Goal: Task Accomplishment & Management: Manage account settings

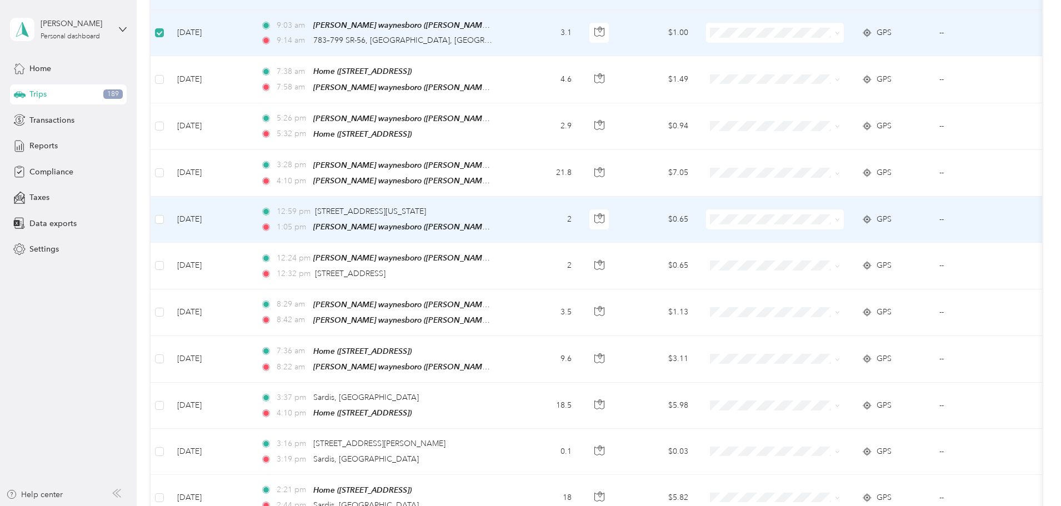
scroll to position [333, 0]
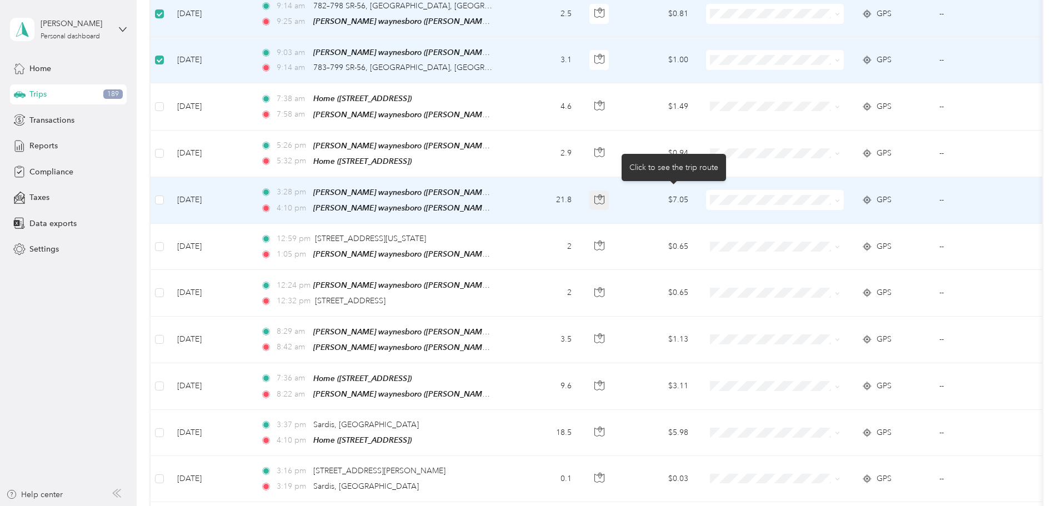
click at [604, 196] on icon "button" at bounding box center [599, 199] width 10 height 10
click at [604, 194] on icon "button" at bounding box center [599, 199] width 10 height 10
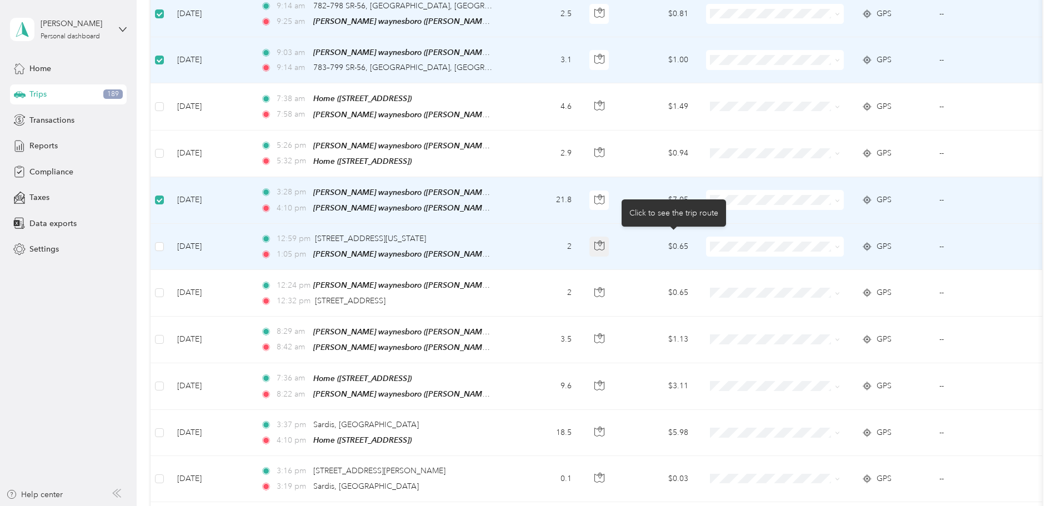
click at [609, 243] on button "button" at bounding box center [599, 247] width 20 height 20
click at [604, 241] on icon "button" at bounding box center [599, 246] width 10 height 10
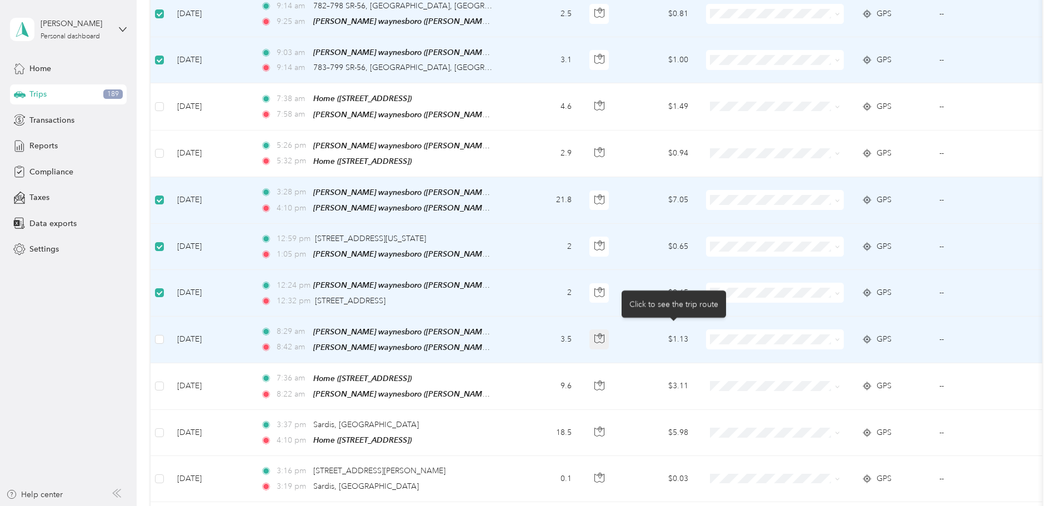
click at [604, 333] on icon "button" at bounding box center [599, 338] width 10 height 10
click at [604, 336] on icon "button" at bounding box center [599, 338] width 10 height 10
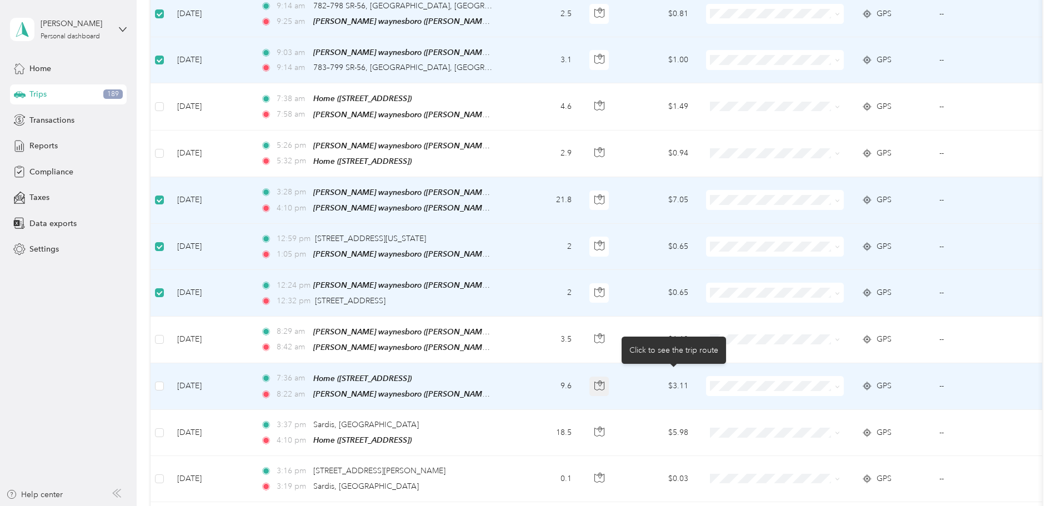
click at [604, 381] on icon "button" at bounding box center [599, 386] width 10 height 10
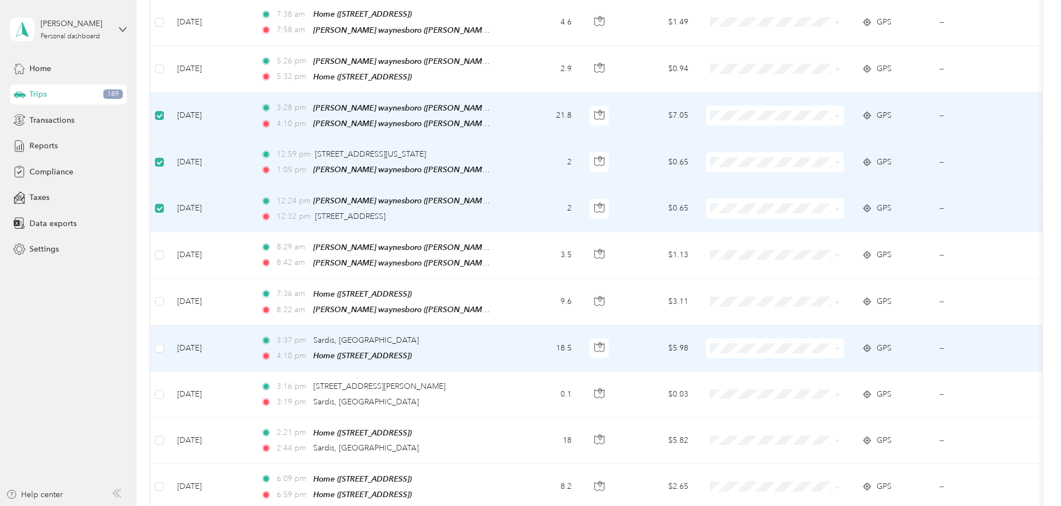
scroll to position [444, 0]
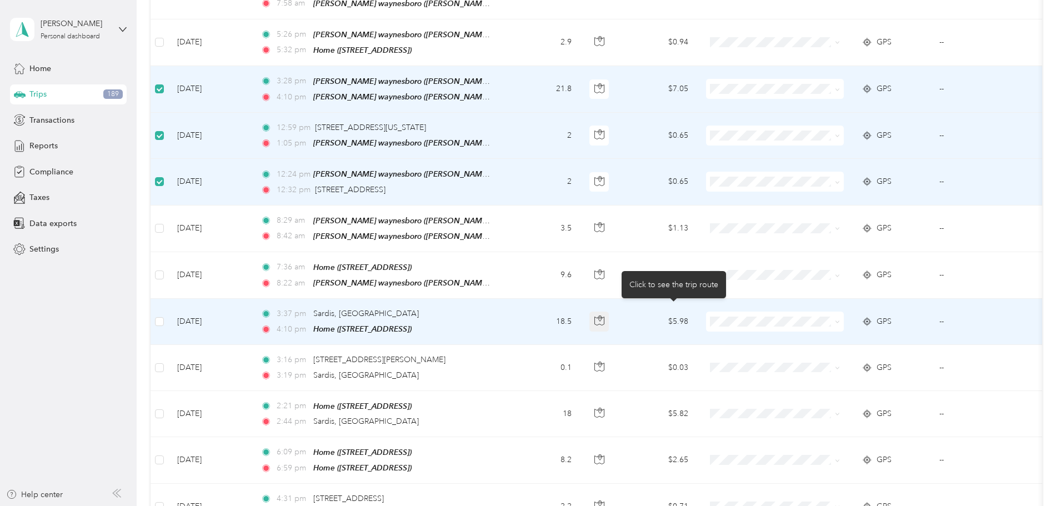
click at [604, 316] on icon "button" at bounding box center [599, 321] width 10 height 10
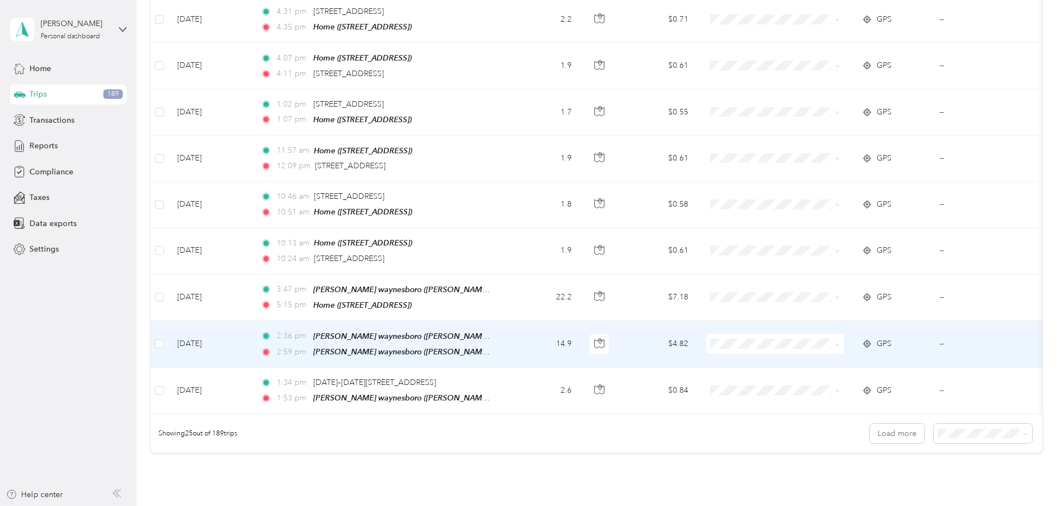
scroll to position [945, 0]
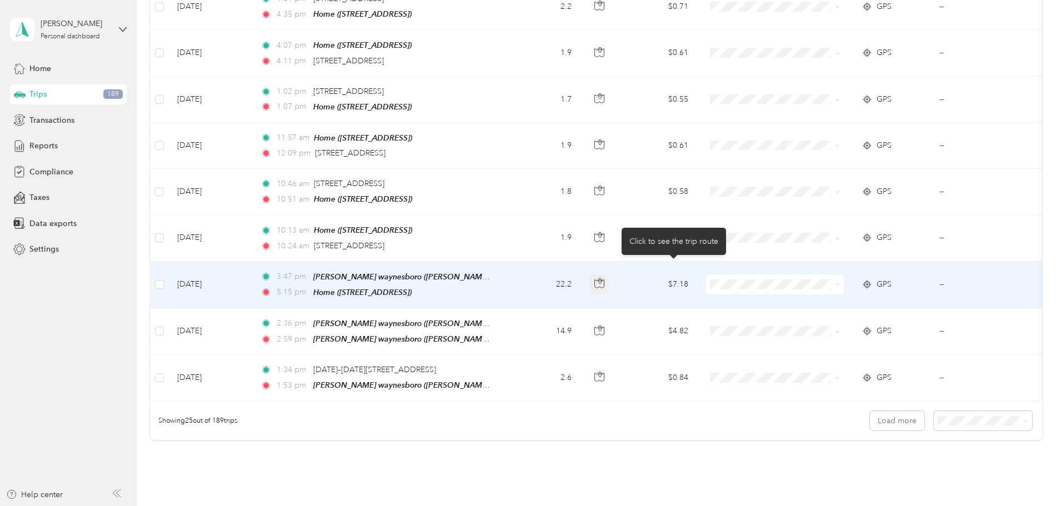
click at [604, 278] on icon "button" at bounding box center [599, 283] width 10 height 10
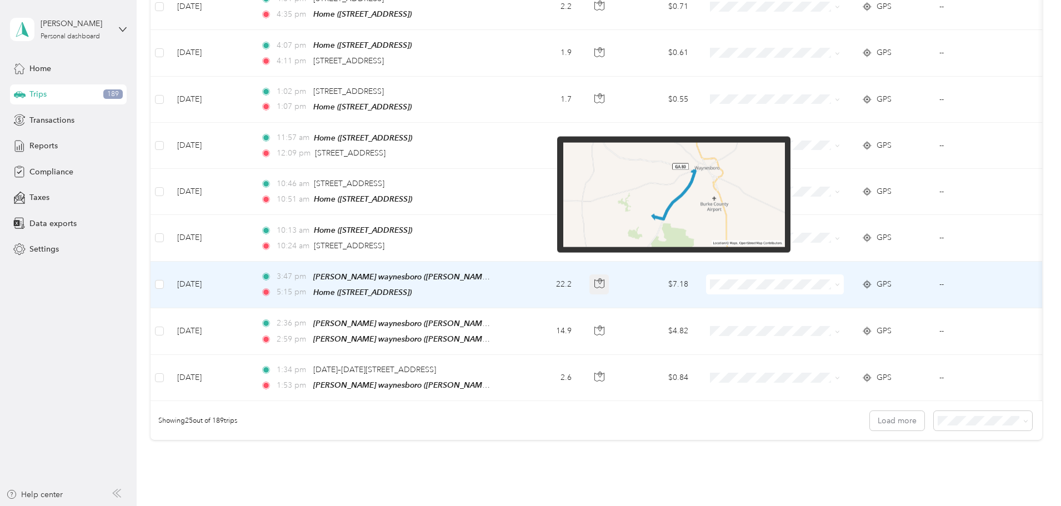
click at [602, 279] on icon "button" at bounding box center [599, 282] width 3 height 6
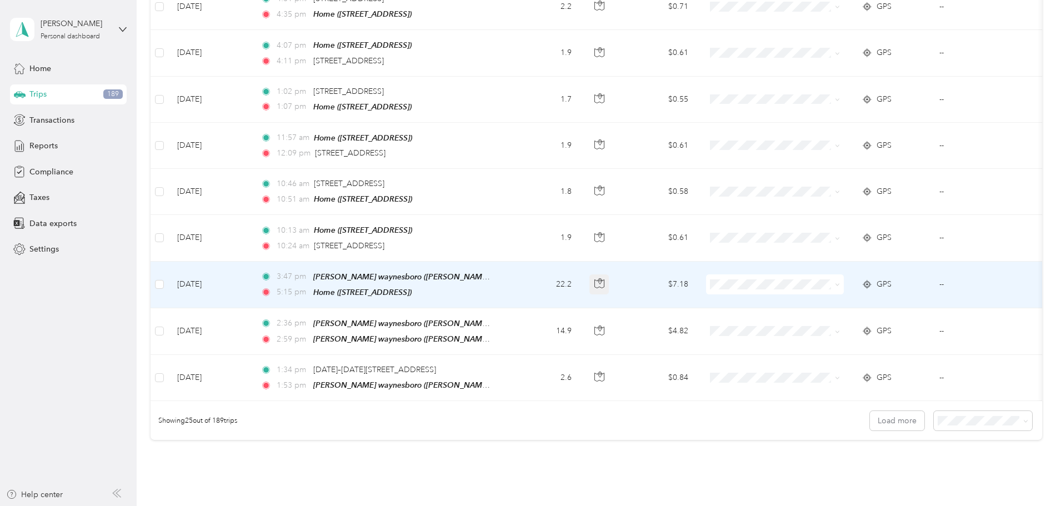
click at [604, 278] on icon "button" at bounding box center [599, 283] width 10 height 10
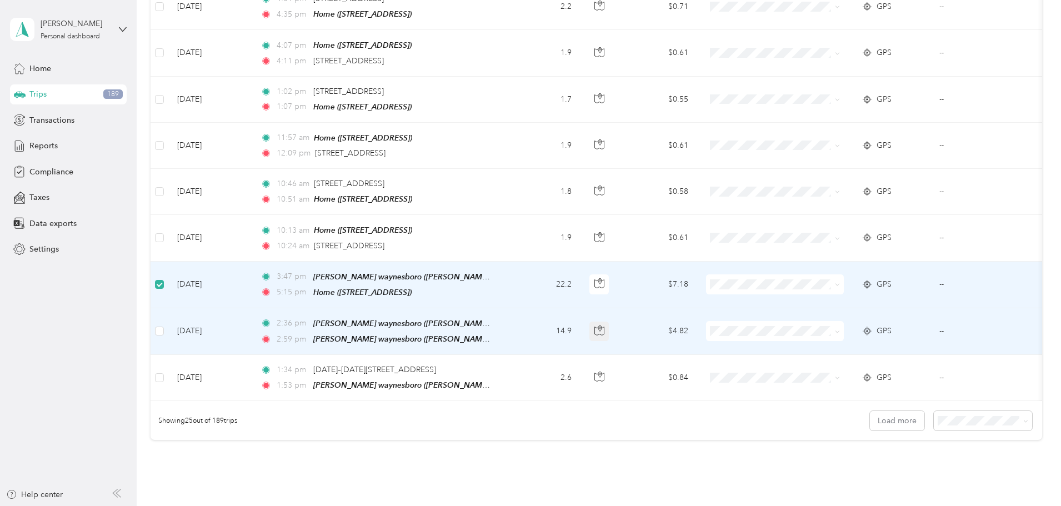
click at [604, 326] on icon "button" at bounding box center [599, 331] width 10 height 10
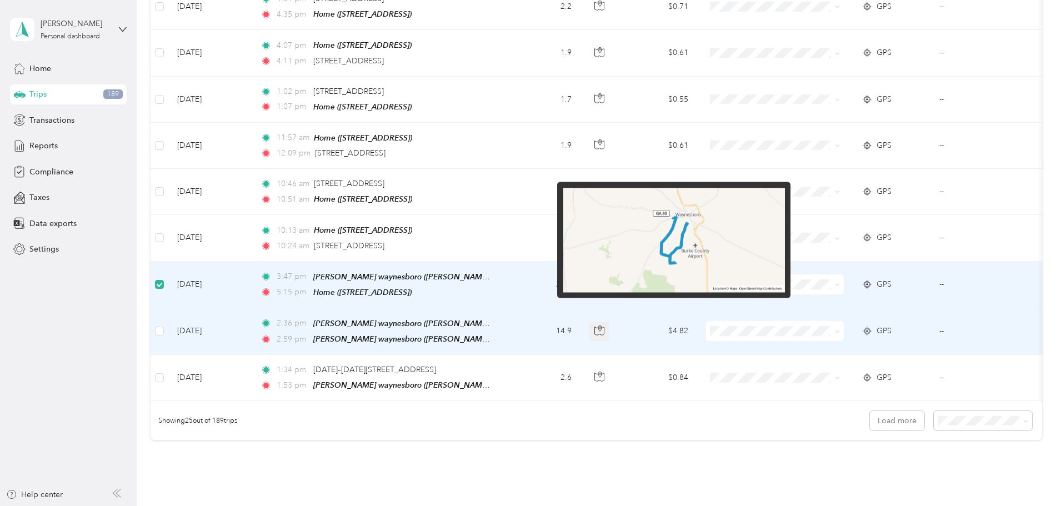
click at [604, 326] on icon "button" at bounding box center [599, 331] width 10 height 10
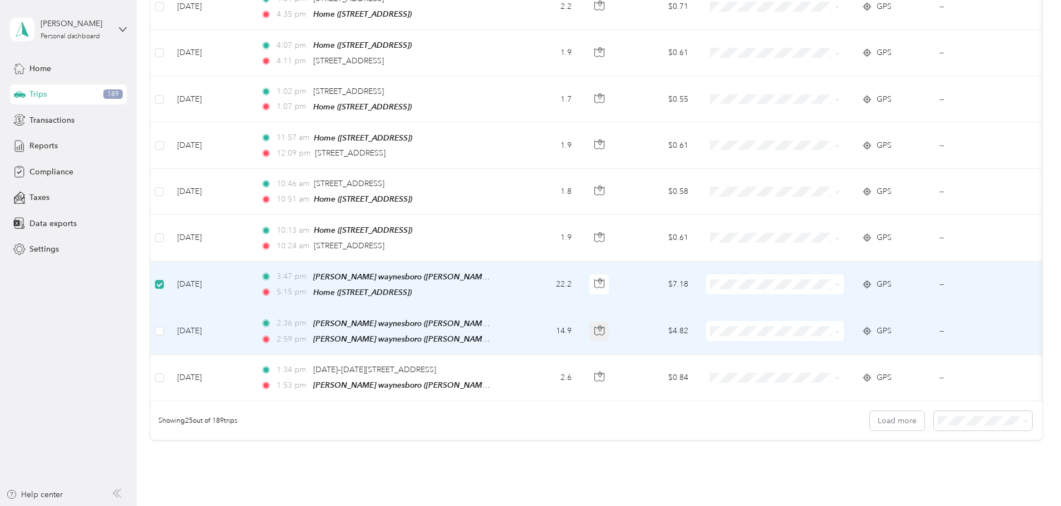
click at [604, 326] on icon "button" at bounding box center [599, 331] width 10 height 10
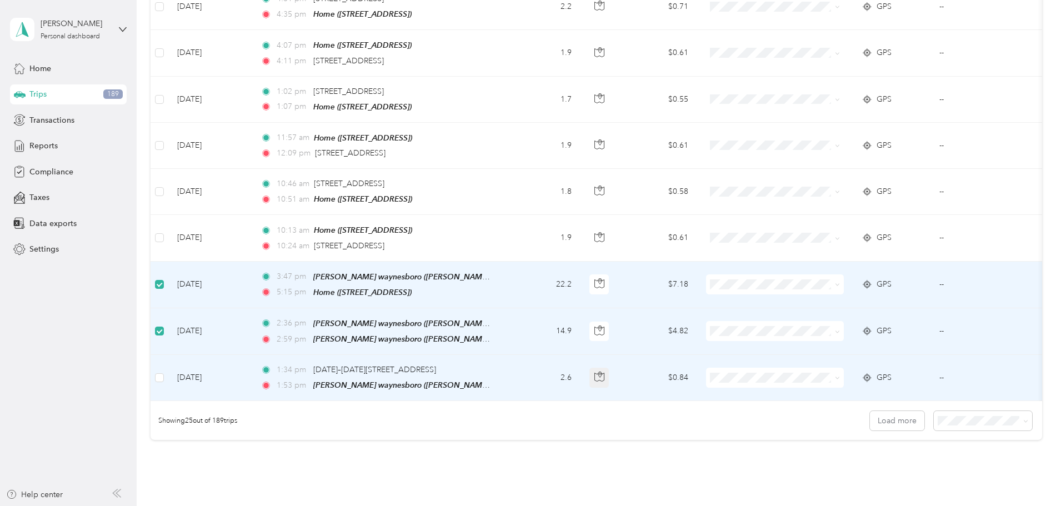
click at [609, 368] on button "button" at bounding box center [599, 378] width 20 height 20
click at [604, 372] on icon "button" at bounding box center [599, 377] width 10 height 10
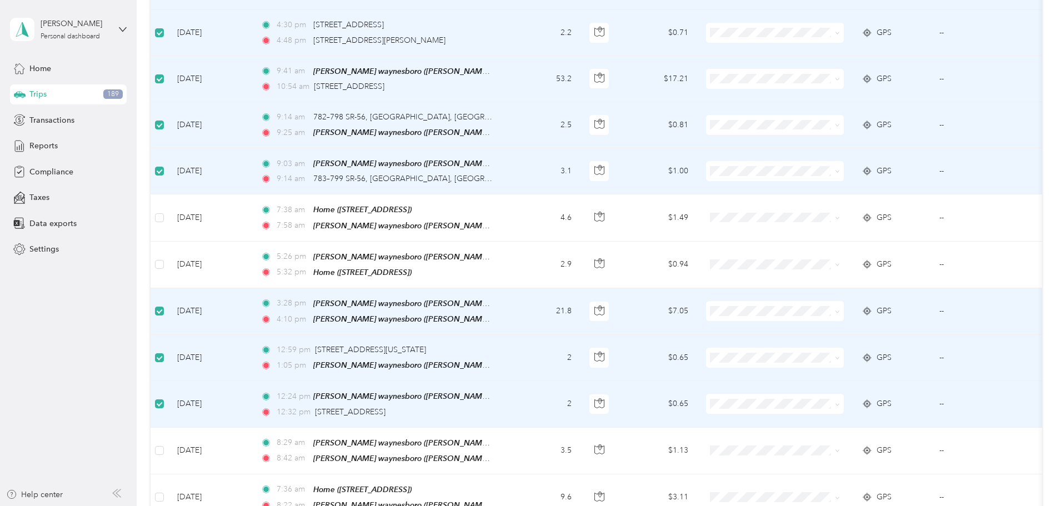
scroll to position [0, 0]
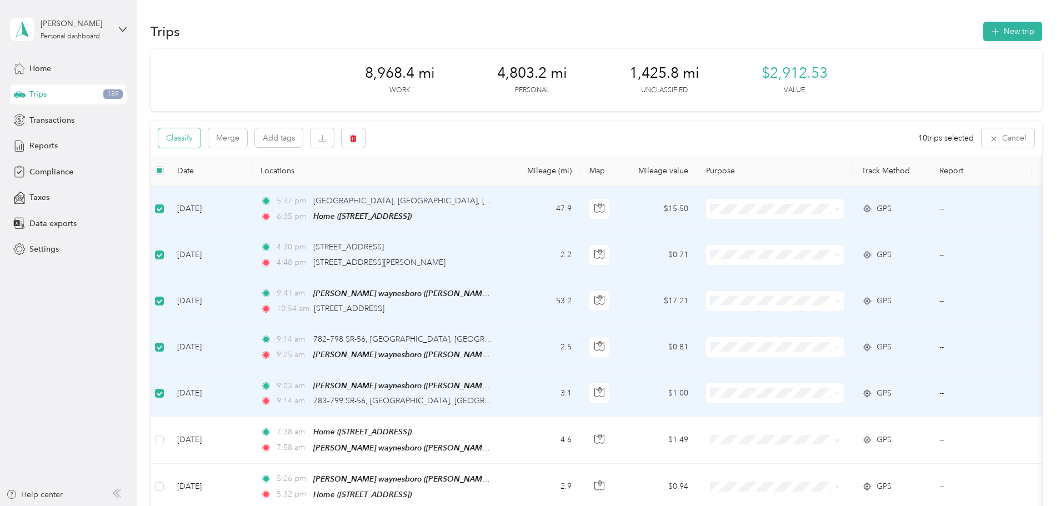
click at [201, 142] on button "Classify" at bounding box center [179, 137] width 42 height 19
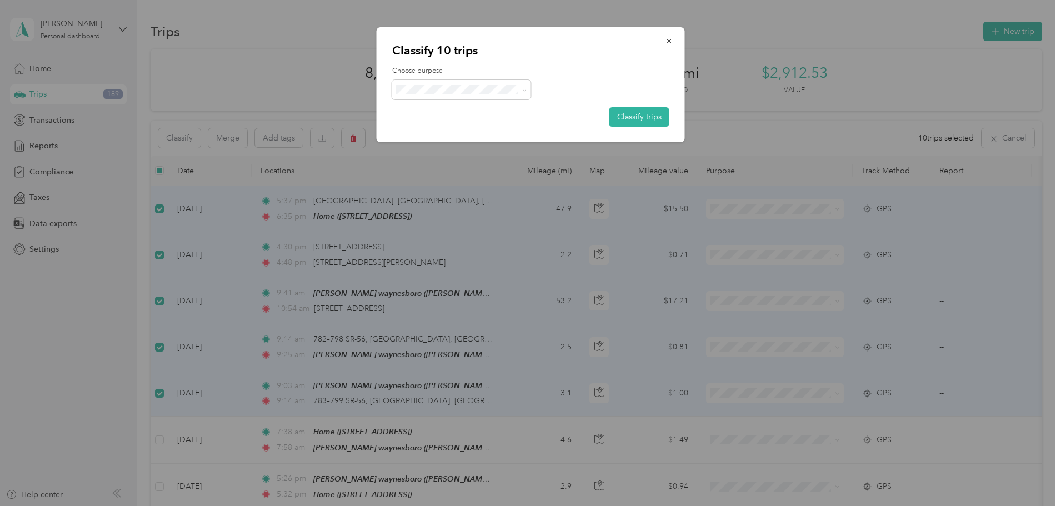
click at [449, 111] on span "[PERSON_NAME] Equipment" at bounding box center [473, 106] width 108 height 12
click at [641, 117] on button "Classify trips" at bounding box center [639, 116] width 60 height 19
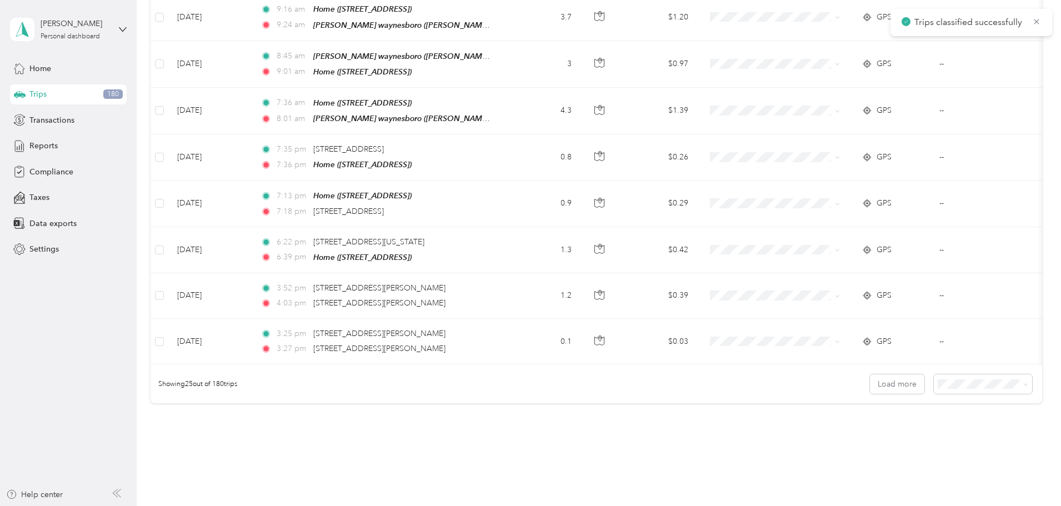
scroll to position [1025, 0]
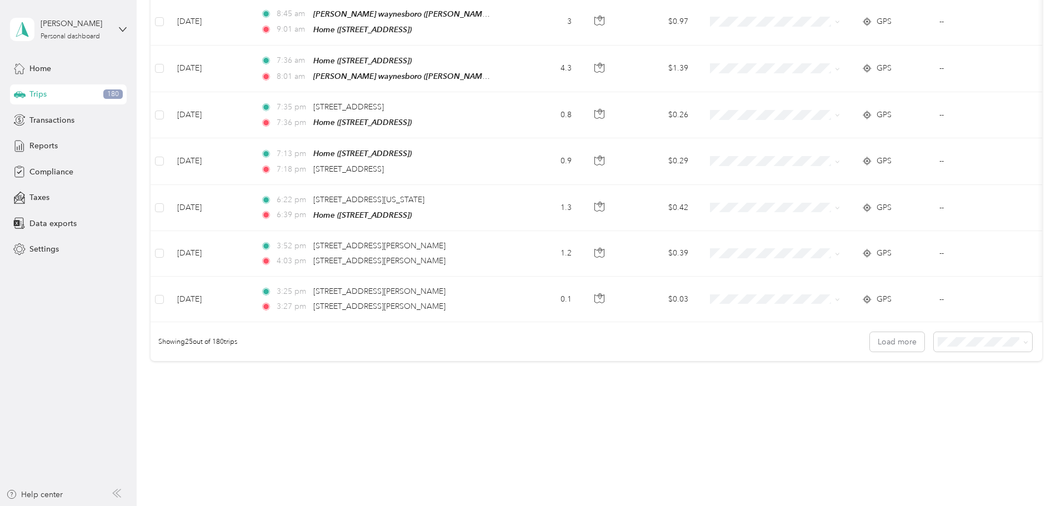
click at [898, 389] on span "100 per load" at bounding box center [888, 392] width 46 height 9
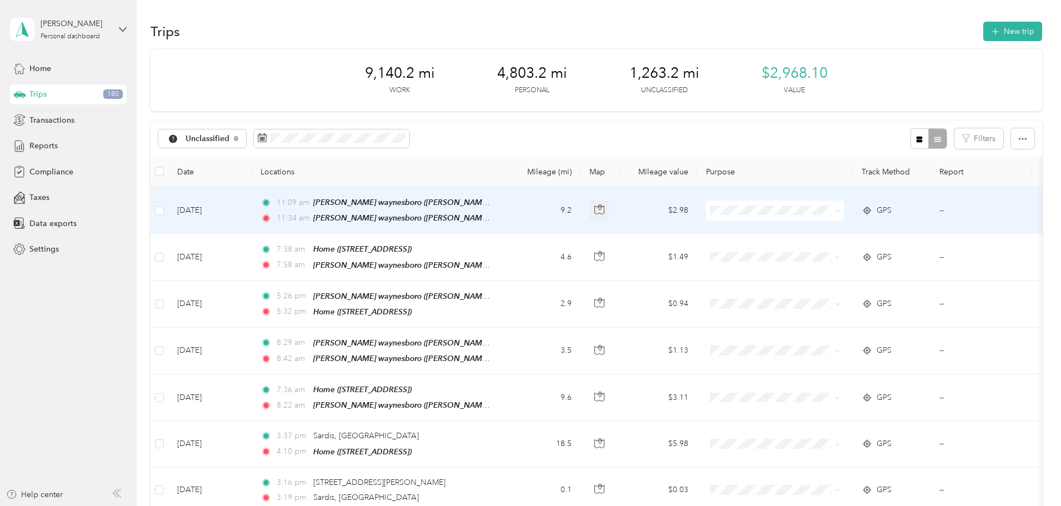
click at [609, 213] on button "button" at bounding box center [599, 211] width 20 height 20
click at [604, 211] on icon "button" at bounding box center [599, 209] width 10 height 10
click at [201, 138] on button "Classify" at bounding box center [179, 137] width 42 height 19
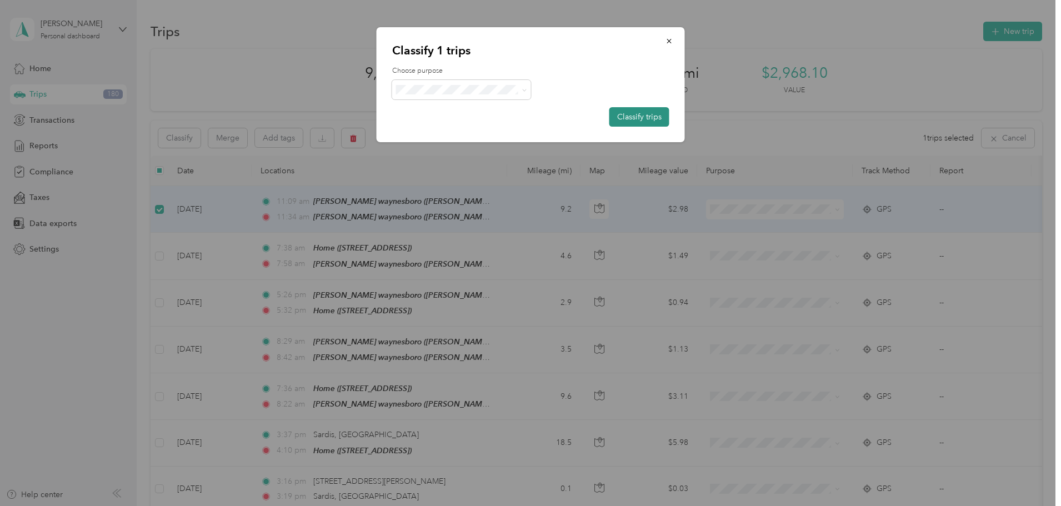
click at [634, 119] on button "Classify trips" at bounding box center [639, 116] width 60 height 19
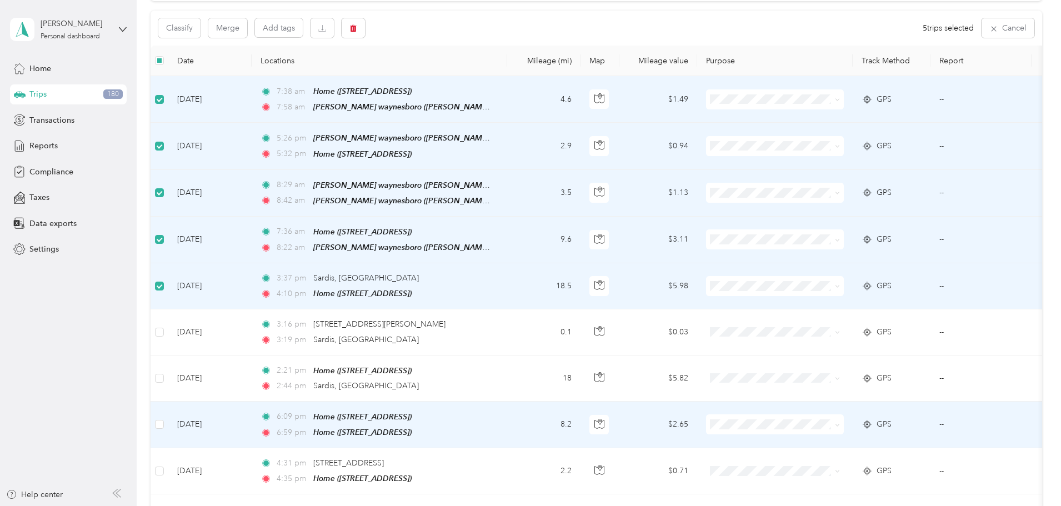
scroll to position [167, 0]
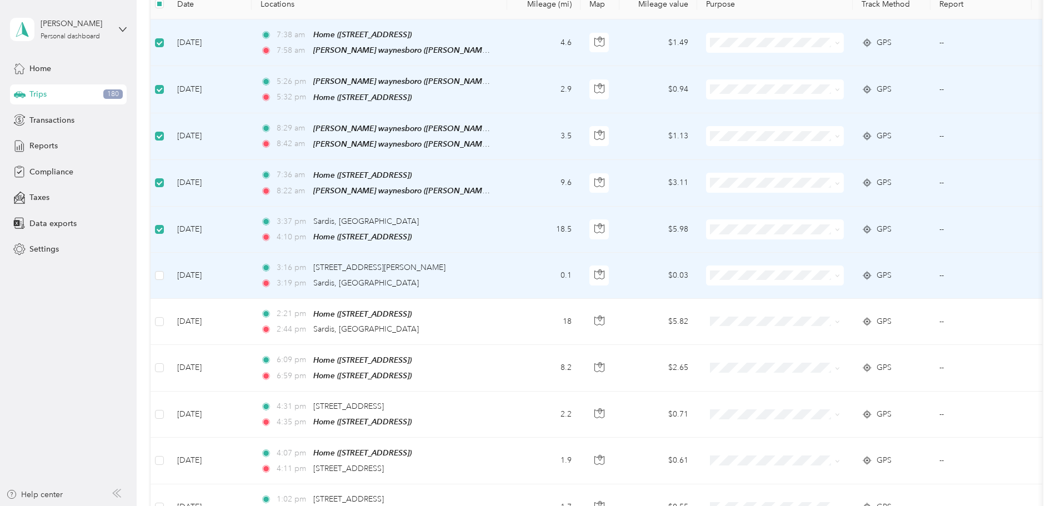
click at [168, 271] on td at bounding box center [160, 276] width 18 height 46
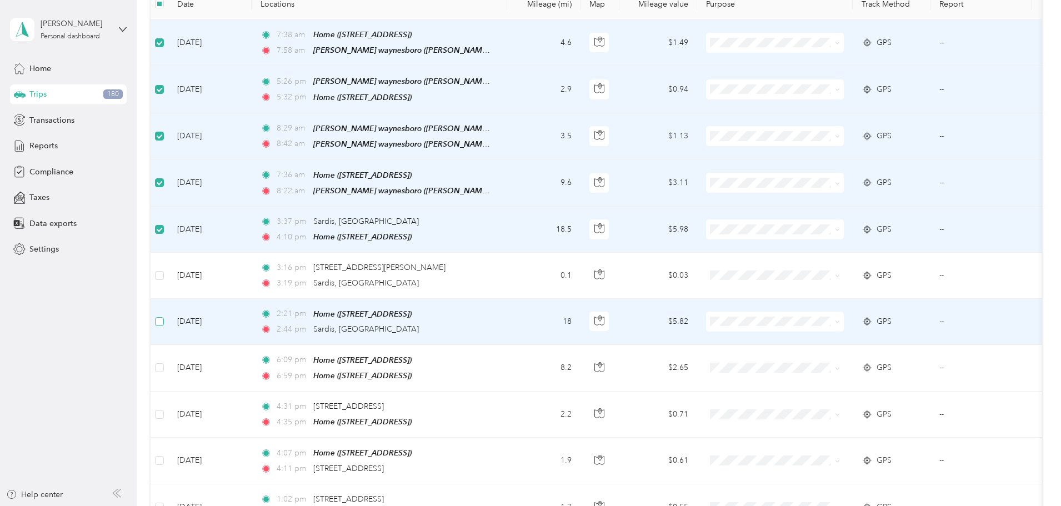
click at [164, 321] on label at bounding box center [159, 322] width 9 height 12
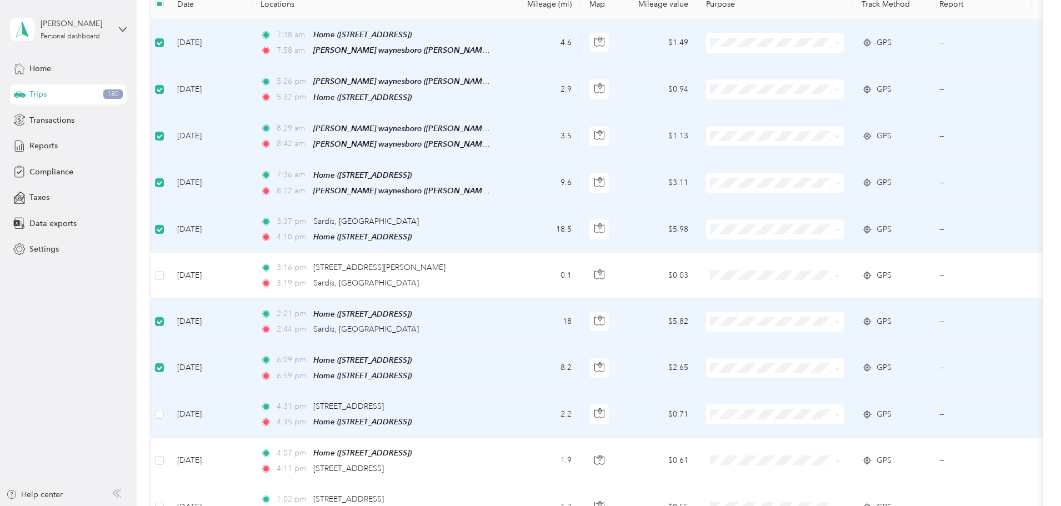
click at [164, 413] on label at bounding box center [159, 414] width 9 height 12
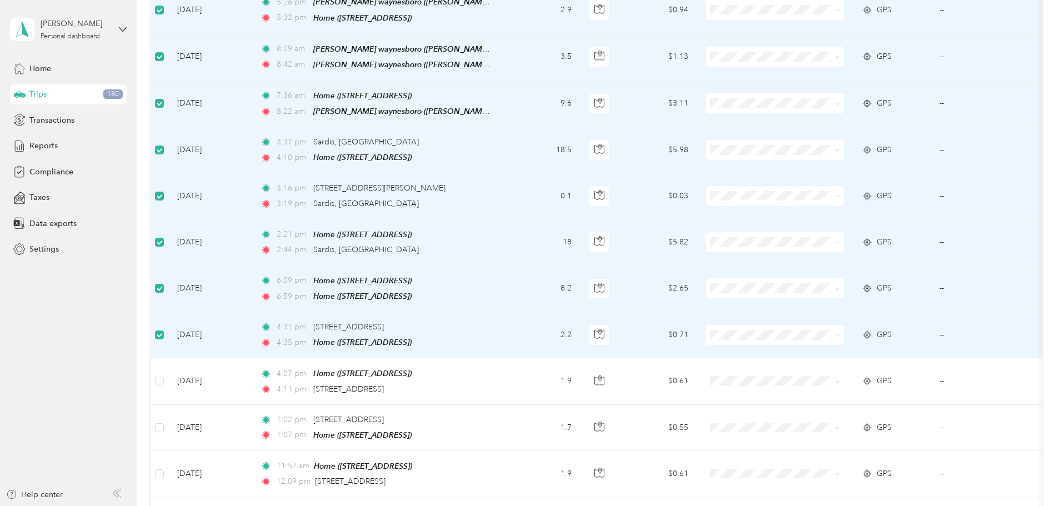
scroll to position [444, 0]
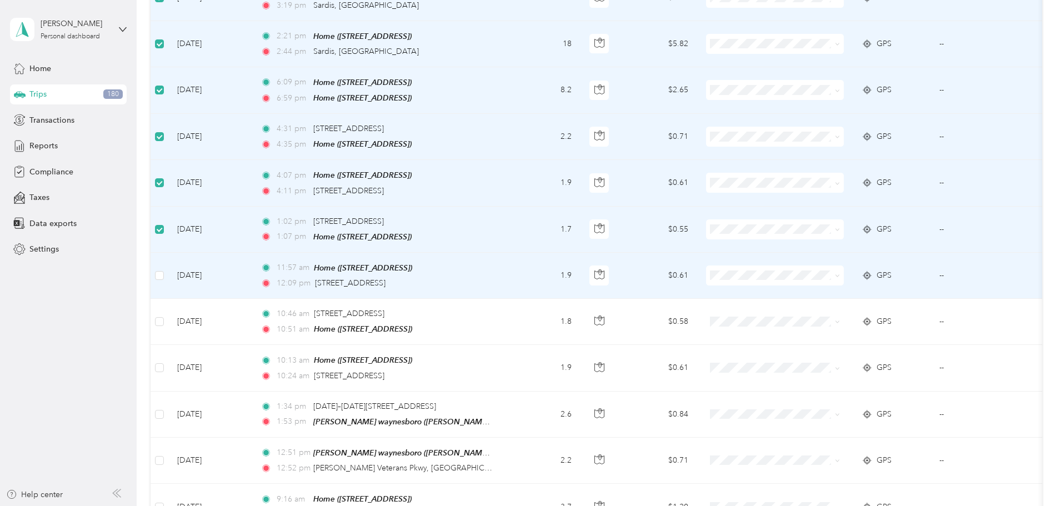
click at [168, 270] on td at bounding box center [160, 276] width 18 height 46
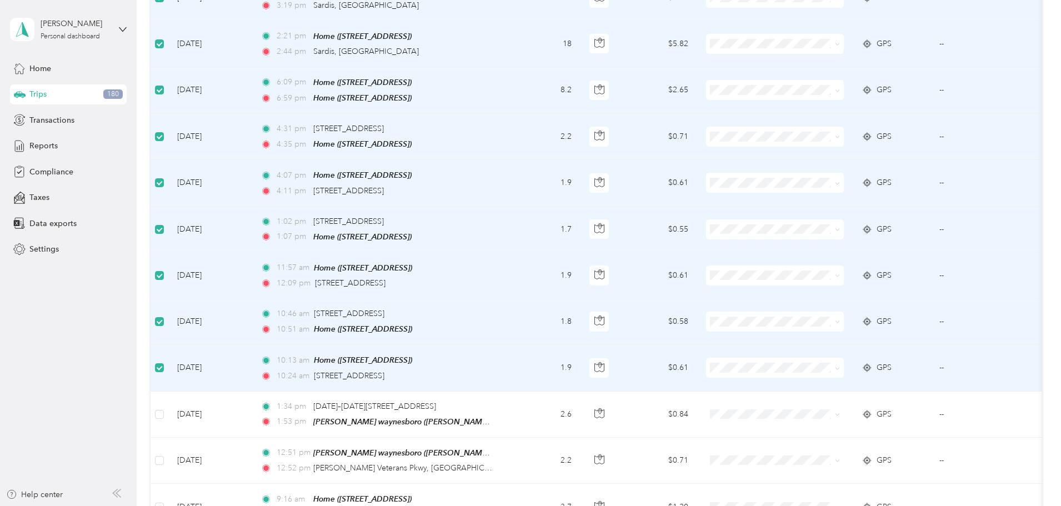
scroll to position [0, 0]
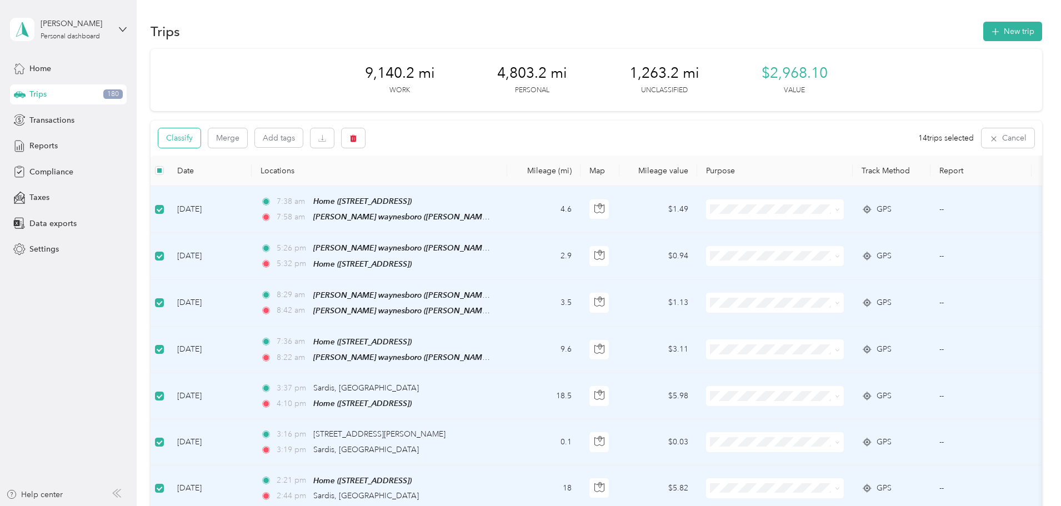
click at [201, 138] on button "Classify" at bounding box center [179, 137] width 42 height 19
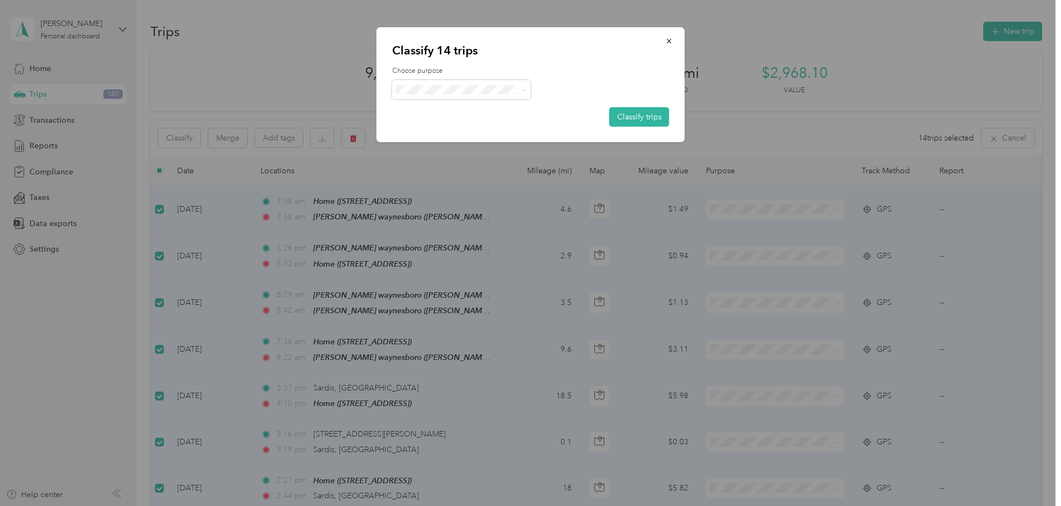
click at [440, 128] on span "Personal" at bounding box center [480, 130] width 122 height 12
click at [623, 119] on button "Classify trips" at bounding box center [639, 116] width 60 height 19
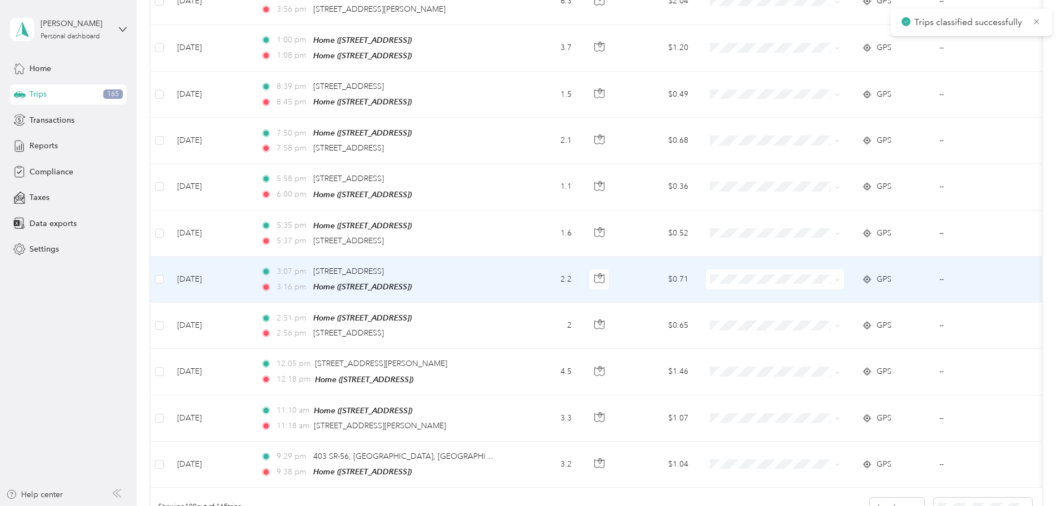
scroll to position [4452, 0]
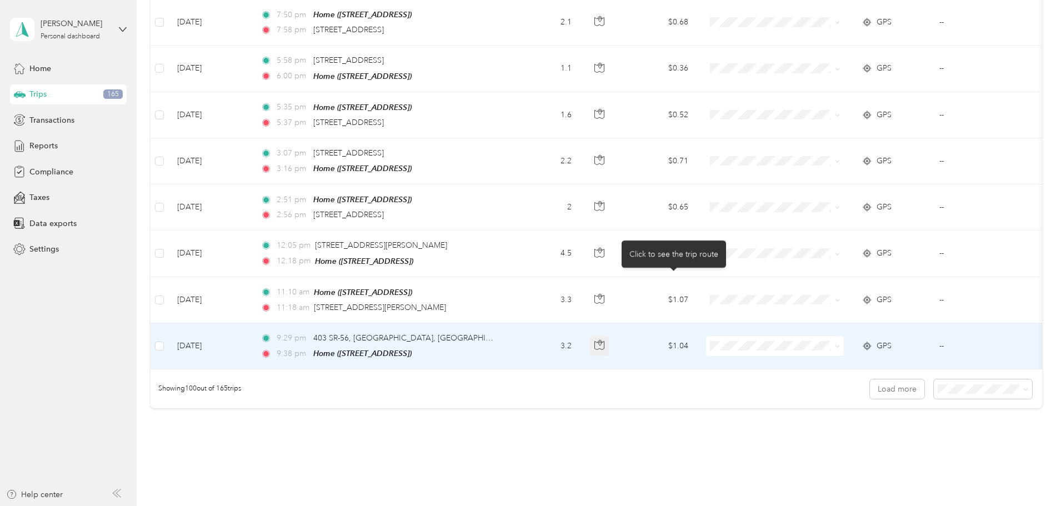
click at [604, 340] on icon "button" at bounding box center [599, 345] width 10 height 10
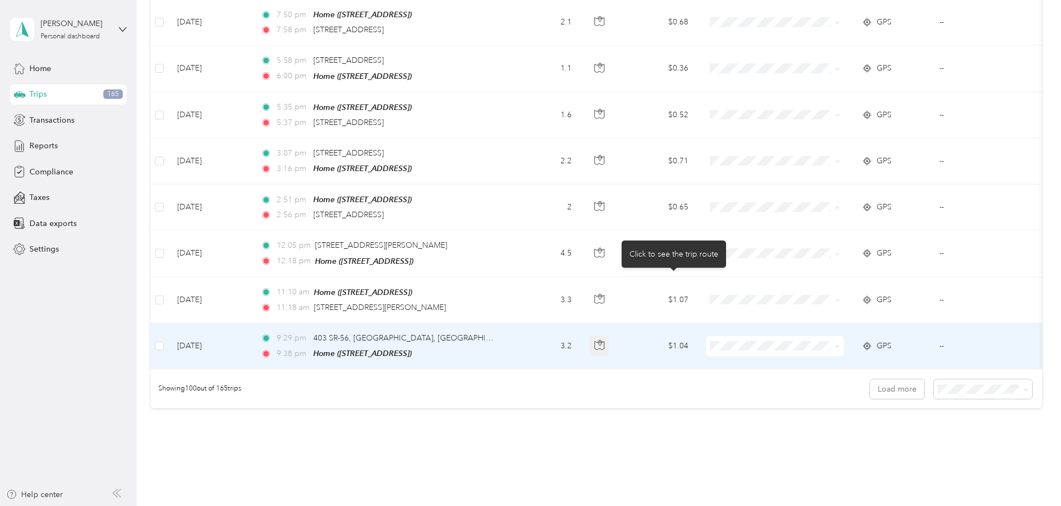
click at [604, 340] on icon "button" at bounding box center [599, 345] width 10 height 10
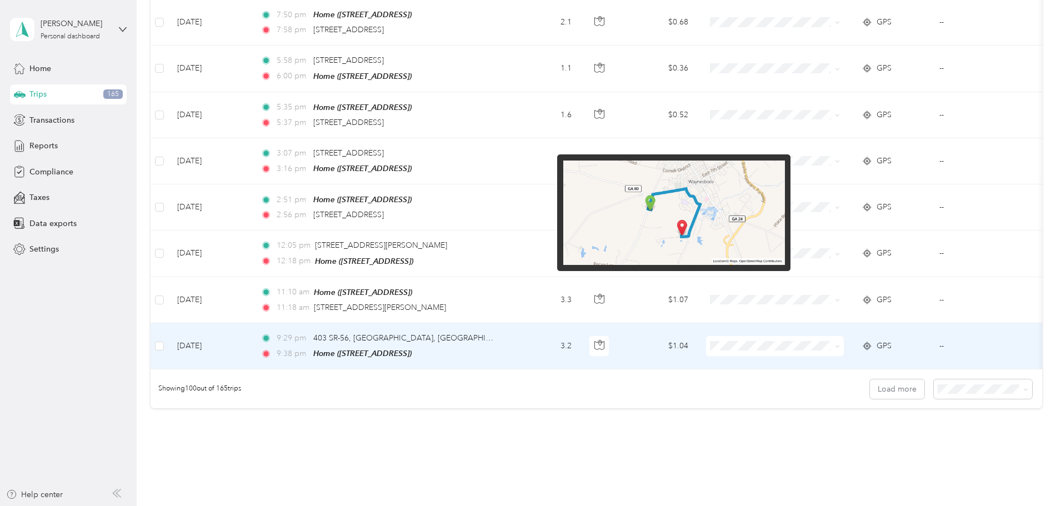
click at [690, 239] on img at bounding box center [674, 213] width 222 height 104
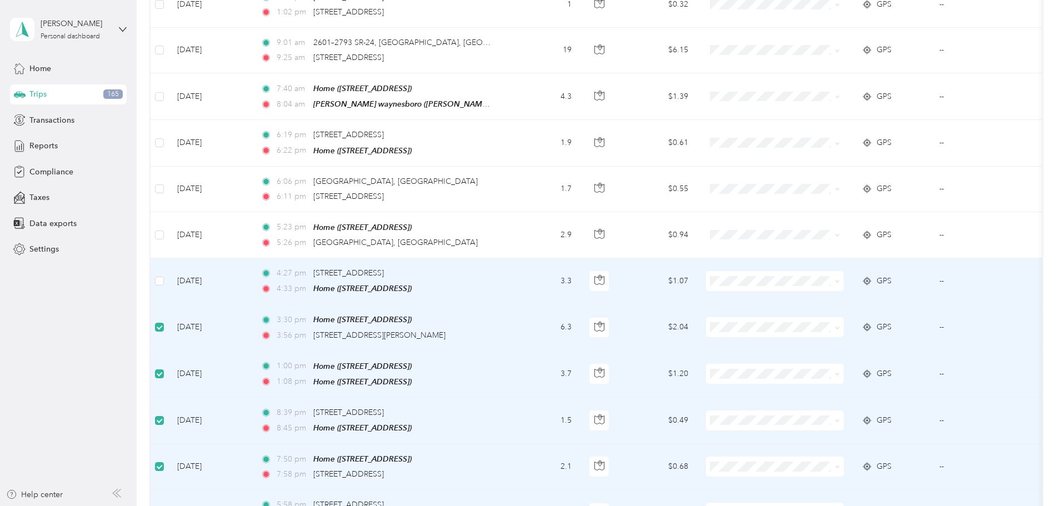
scroll to position [3951, 0]
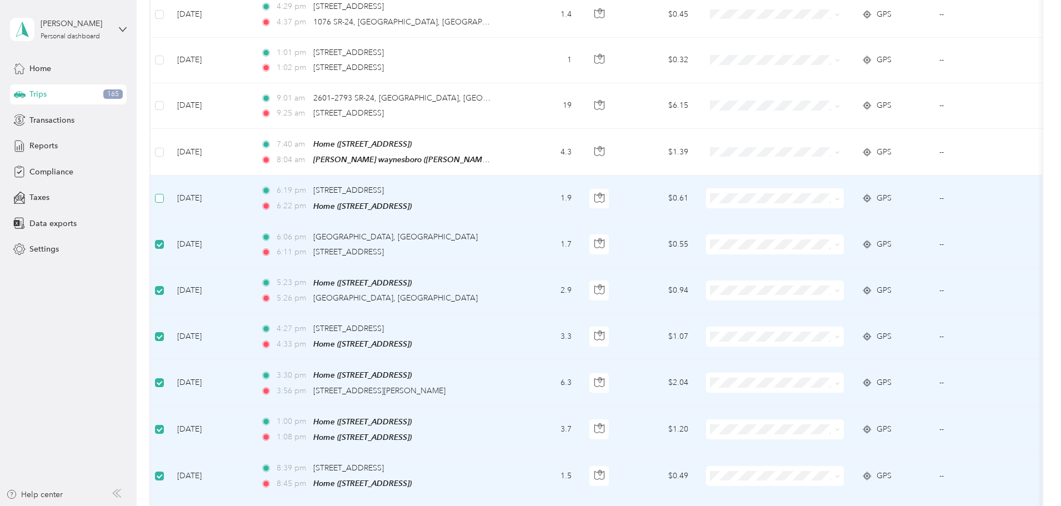
click at [164, 192] on label at bounding box center [159, 198] width 9 height 12
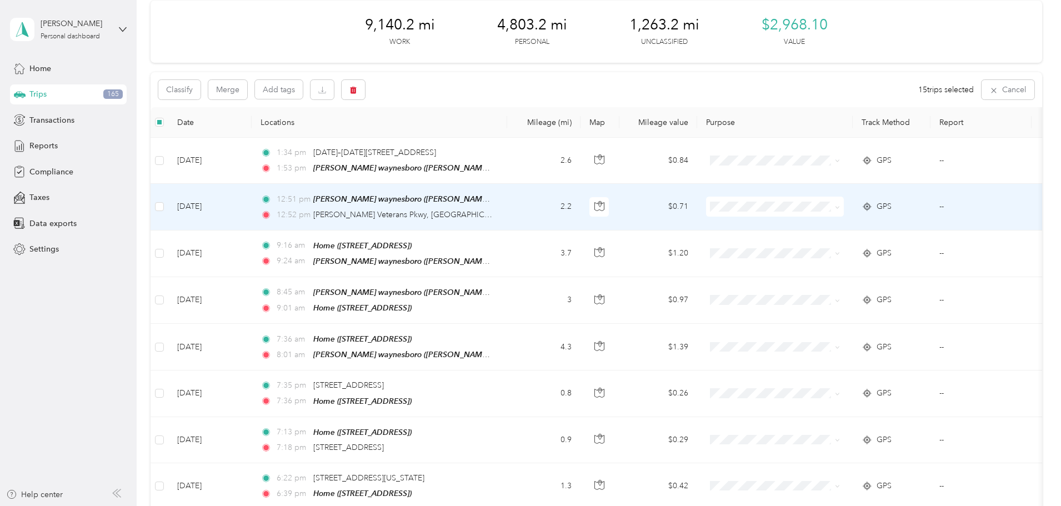
scroll to position [0, 0]
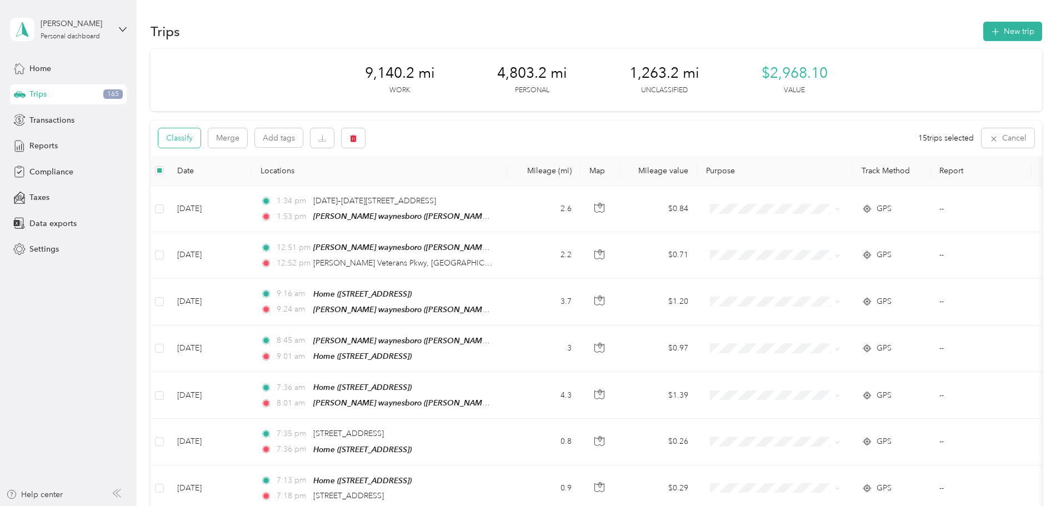
click at [201, 135] on button "Classify" at bounding box center [179, 137] width 42 height 19
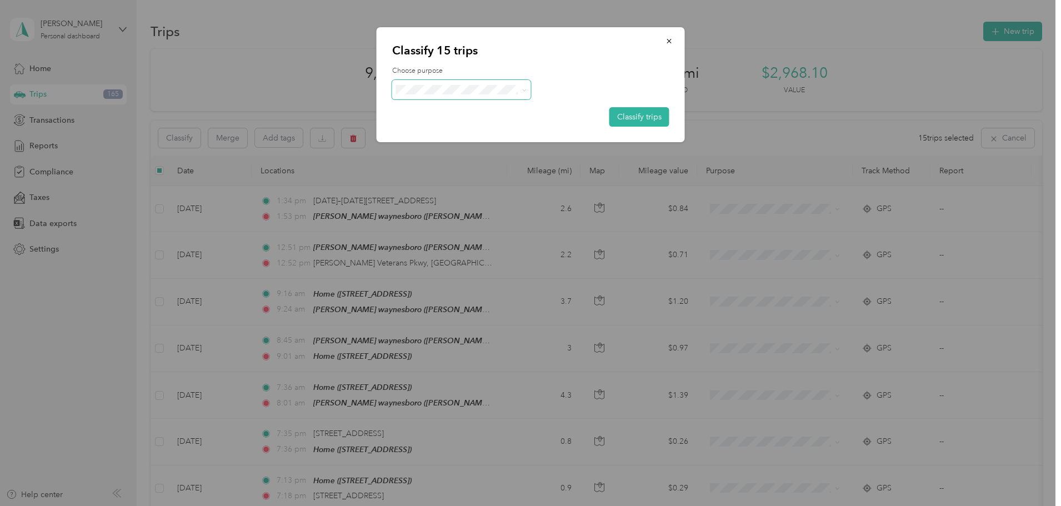
click at [519, 86] on span at bounding box center [522, 90] width 9 height 12
click at [556, 59] on div "Classify 15 trips Choose purpose Classify trips" at bounding box center [531, 84] width 308 height 115
click at [635, 116] on button "Classify trips" at bounding box center [639, 116] width 60 height 19
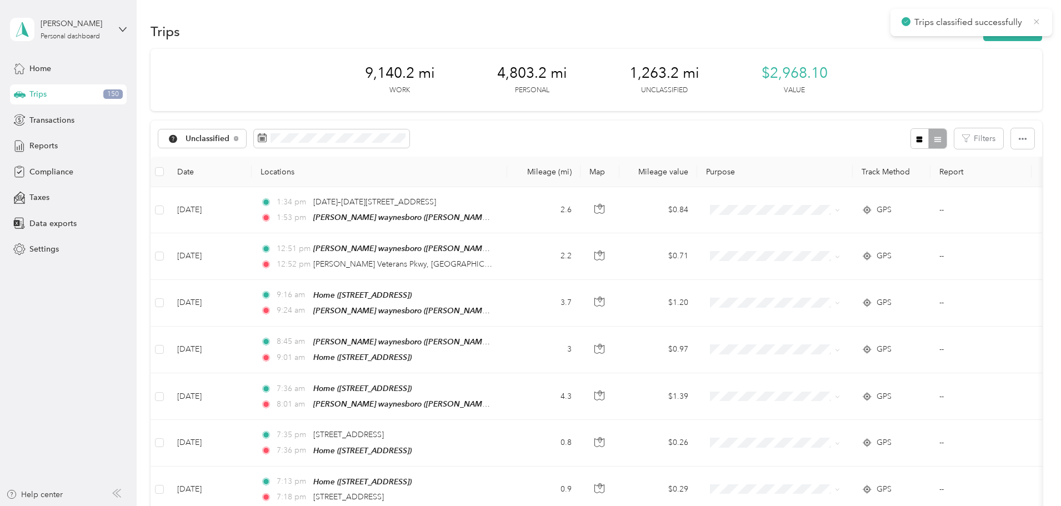
click at [1041, 24] on icon at bounding box center [1036, 22] width 9 height 10
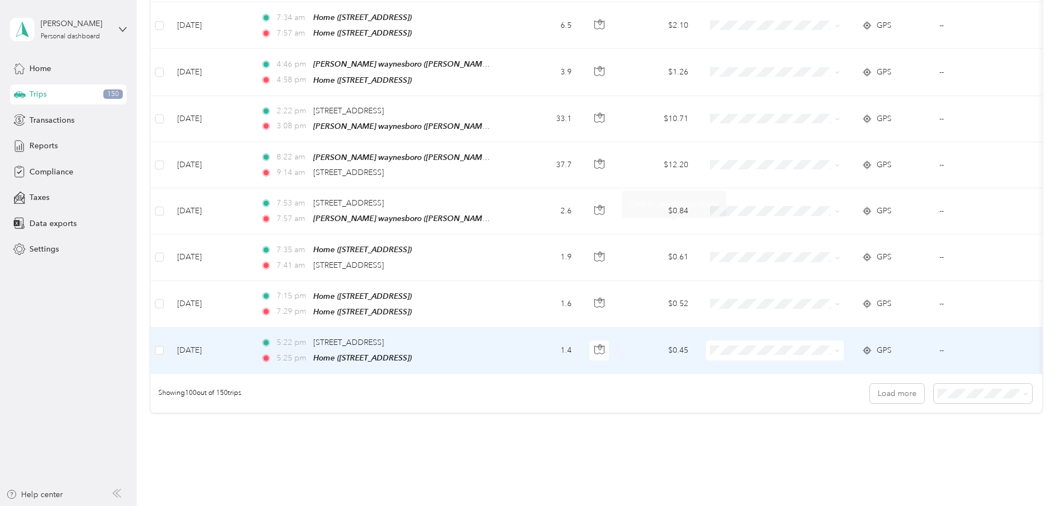
scroll to position [4452, 0]
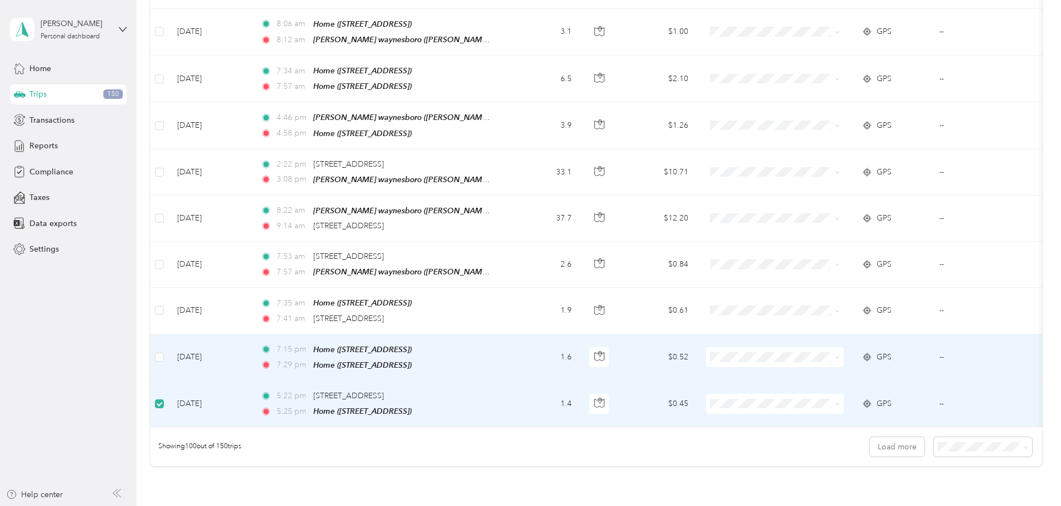
scroll to position [4395, 0]
click at [164, 352] on label at bounding box center [159, 358] width 9 height 12
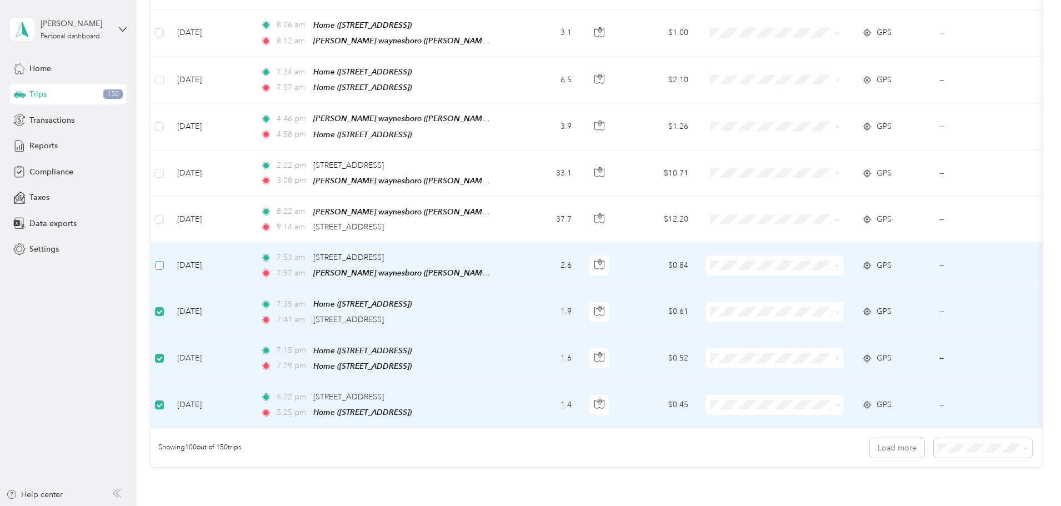
click at [164, 259] on label at bounding box center [159, 265] width 9 height 12
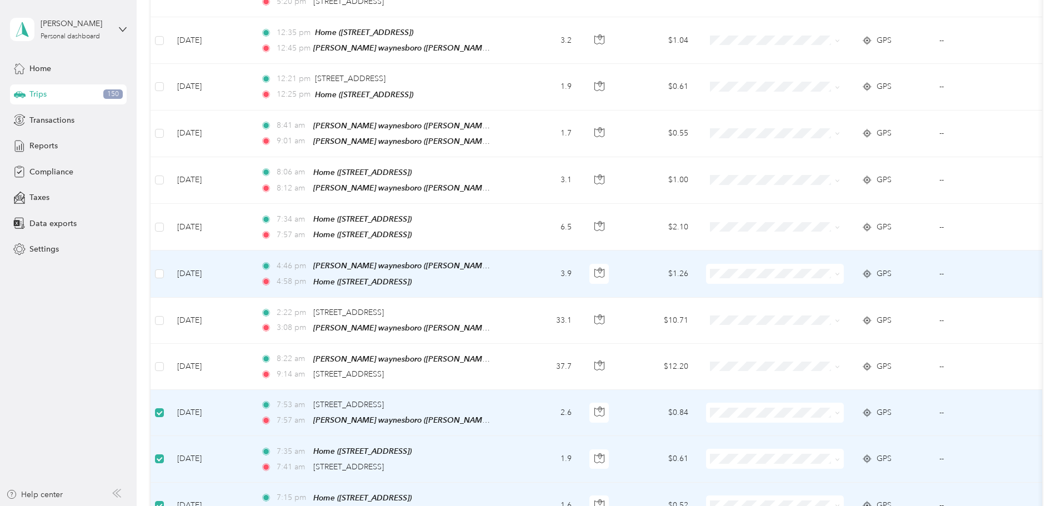
scroll to position [4229, 0]
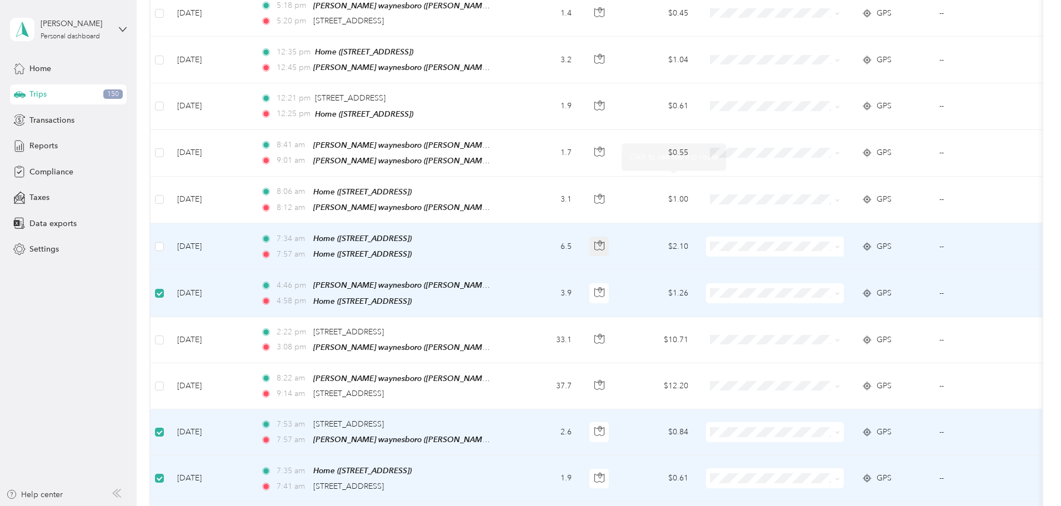
click at [604, 241] on icon "button" at bounding box center [599, 246] width 10 height 10
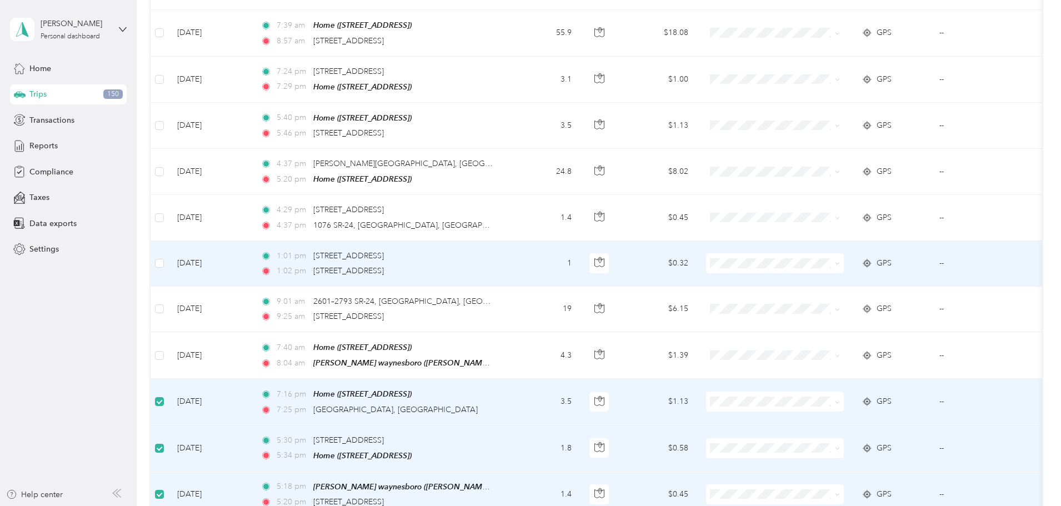
scroll to position [3729, 0]
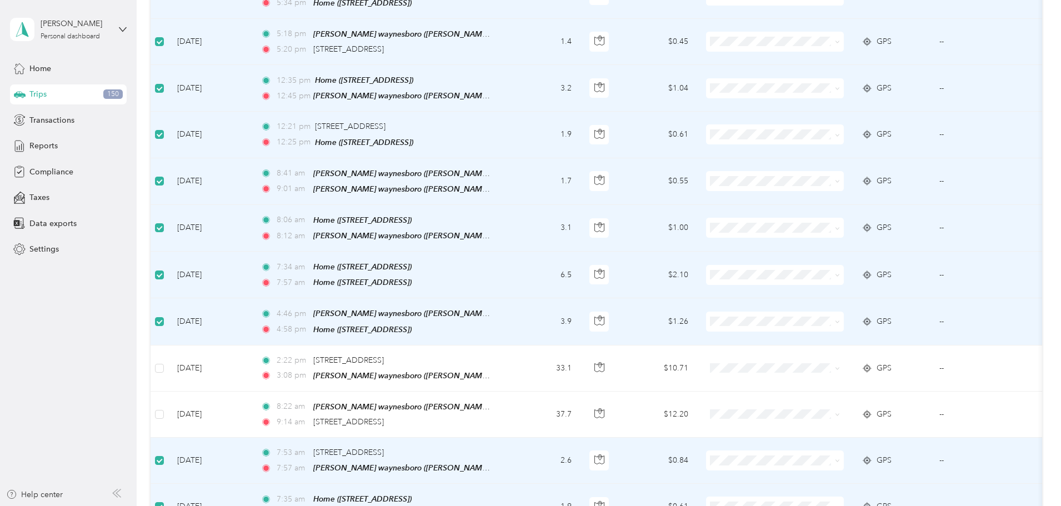
scroll to position [4173, 0]
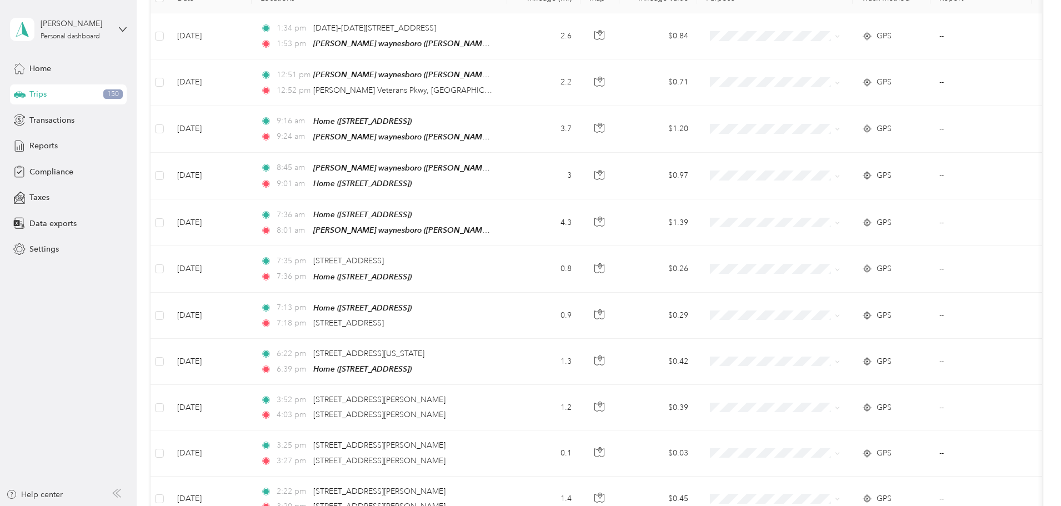
scroll to position [0, 0]
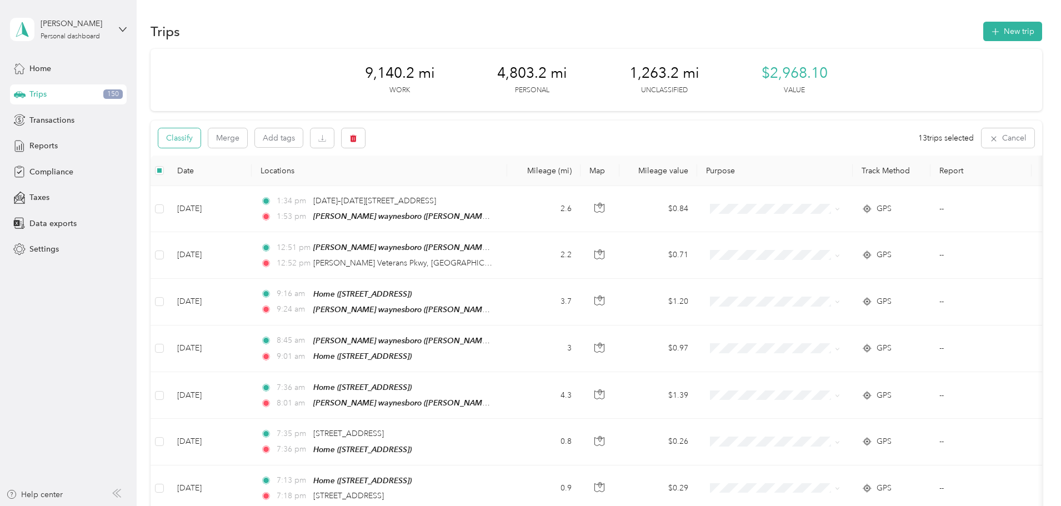
click at [201, 141] on button "Classify" at bounding box center [179, 137] width 42 height 19
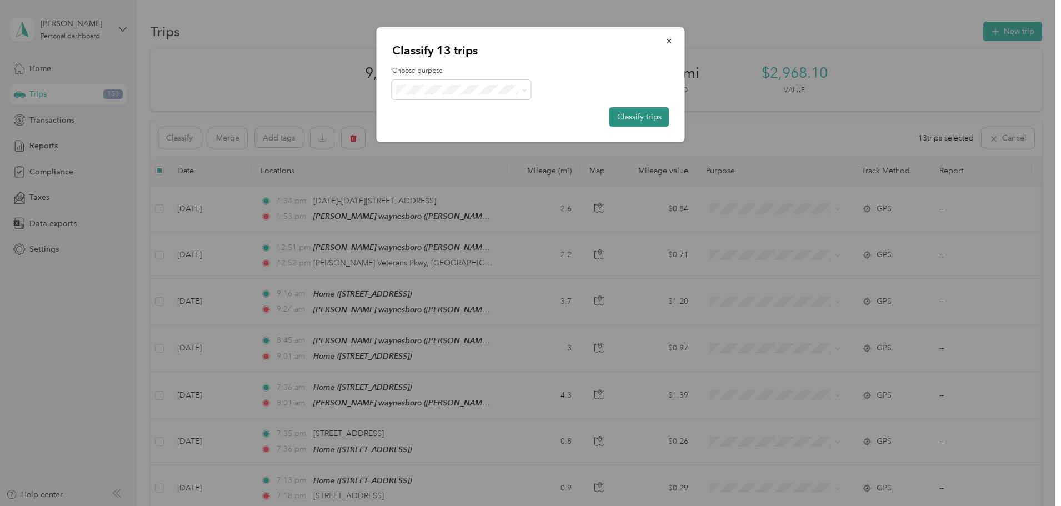
click at [628, 116] on button "Classify trips" at bounding box center [639, 116] width 60 height 19
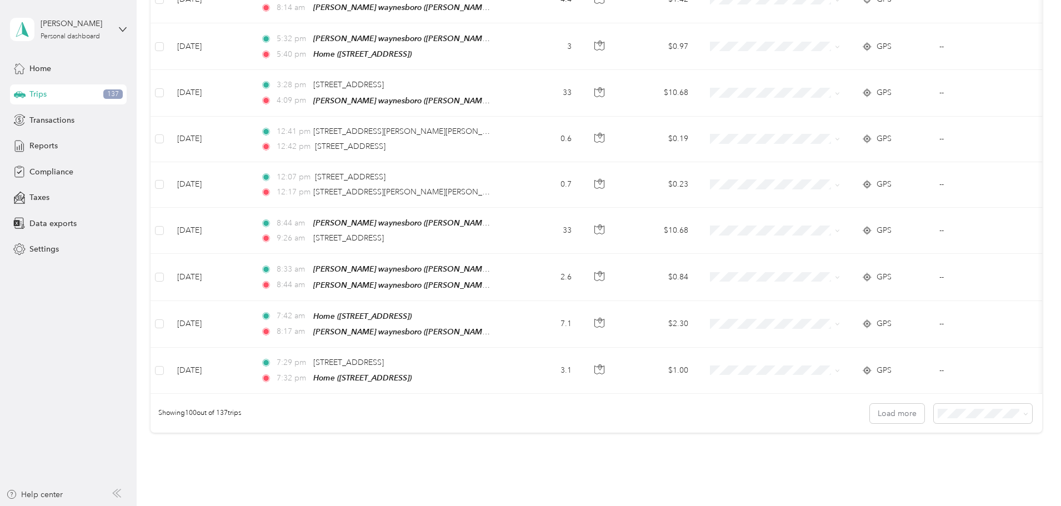
scroll to position [4452, 0]
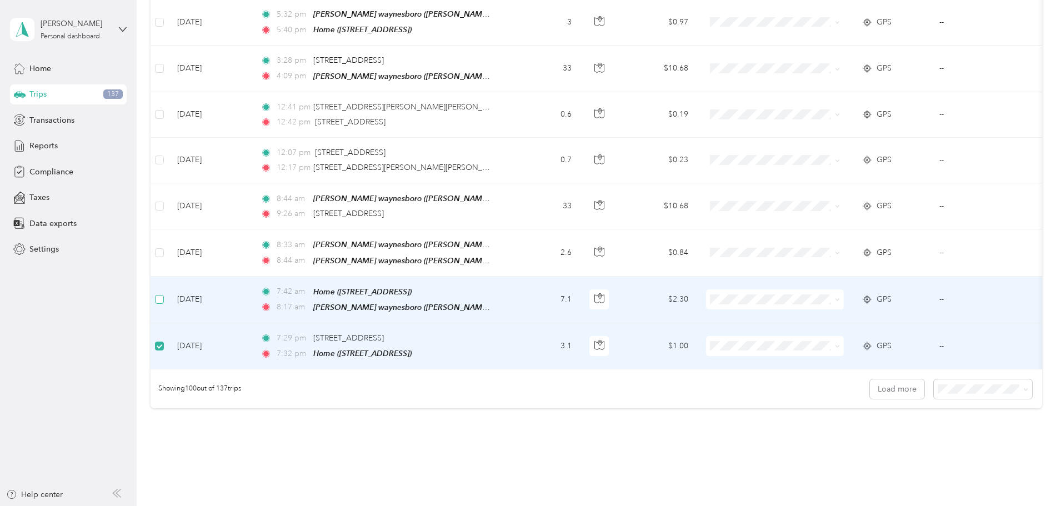
scroll to position [4451, 0]
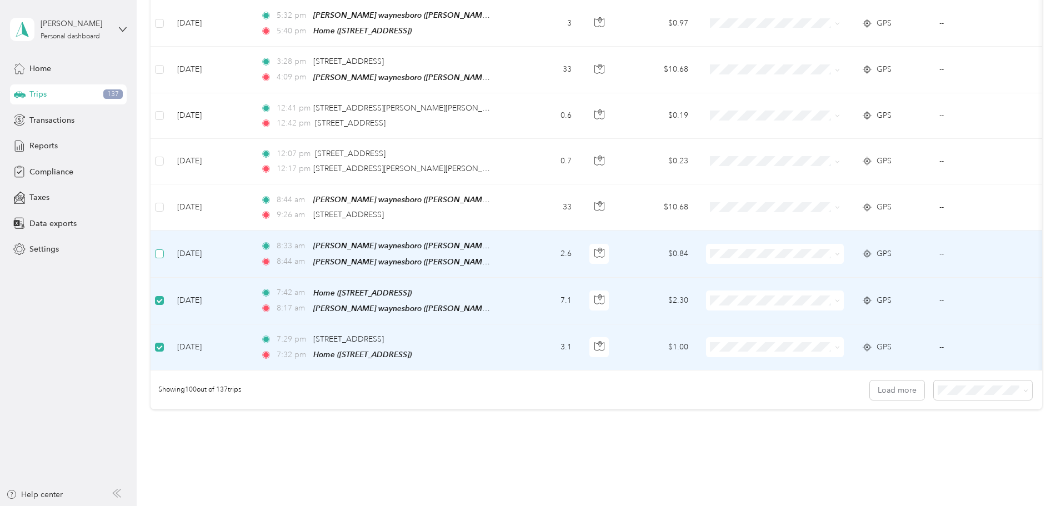
click at [164, 248] on label at bounding box center [159, 254] width 9 height 12
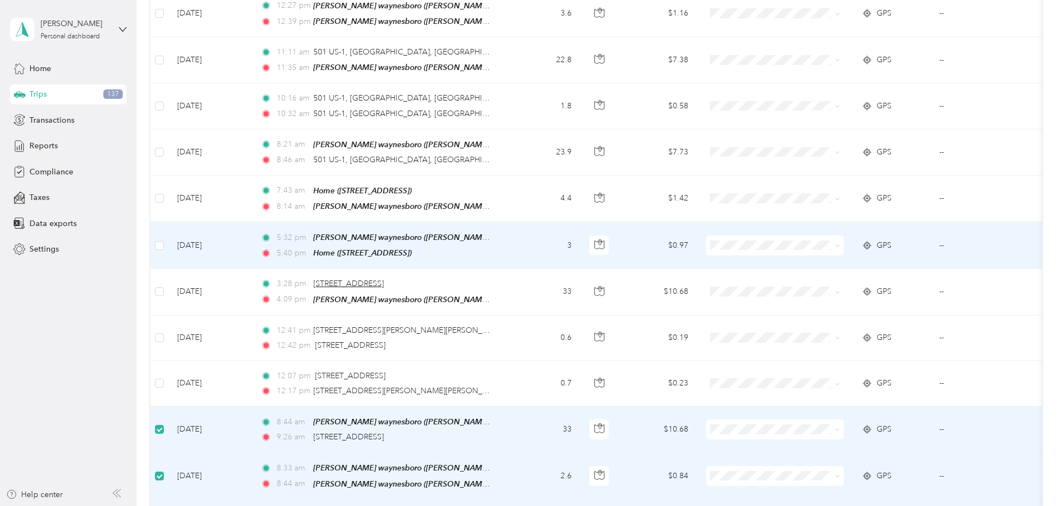
scroll to position [4173, 0]
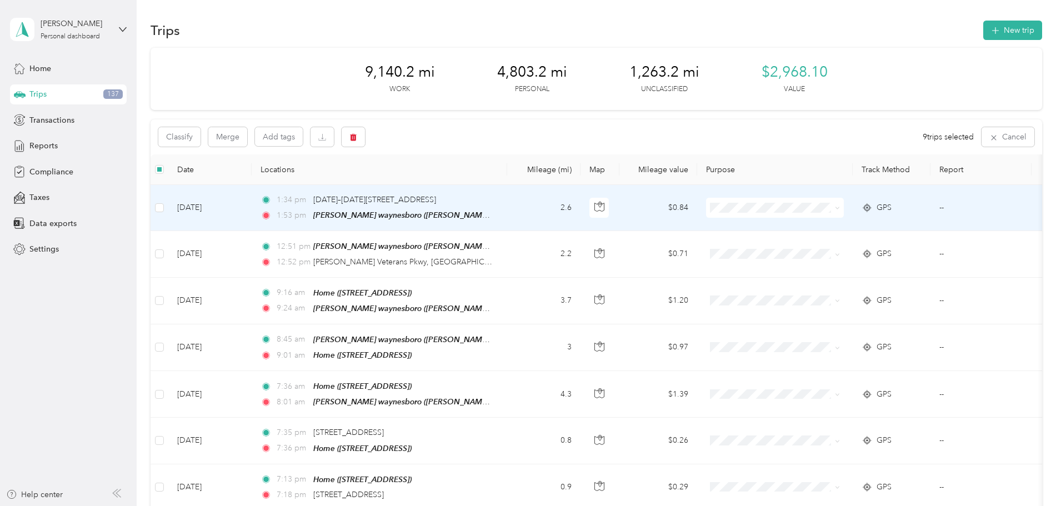
scroll to position [0, 0]
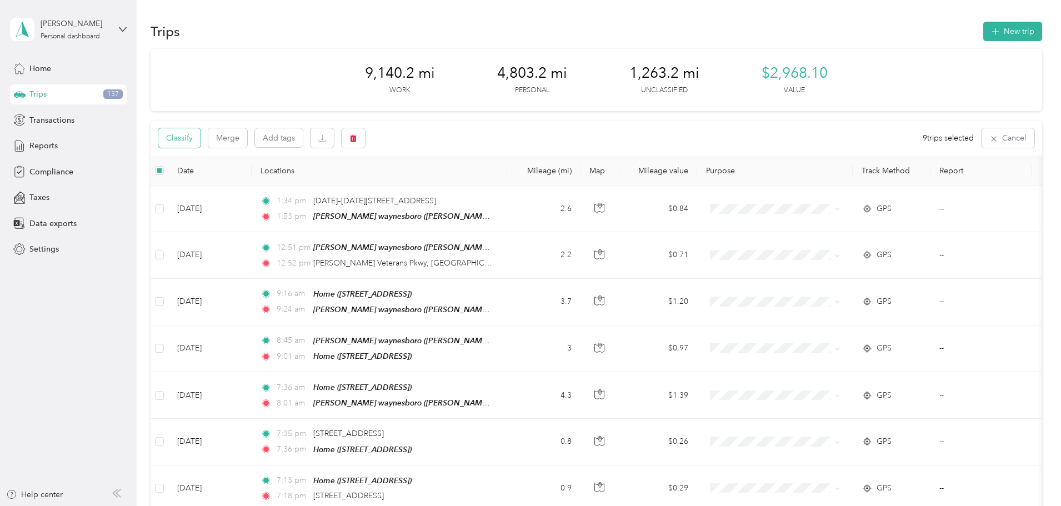
click at [201, 136] on button "Classify" at bounding box center [179, 137] width 42 height 19
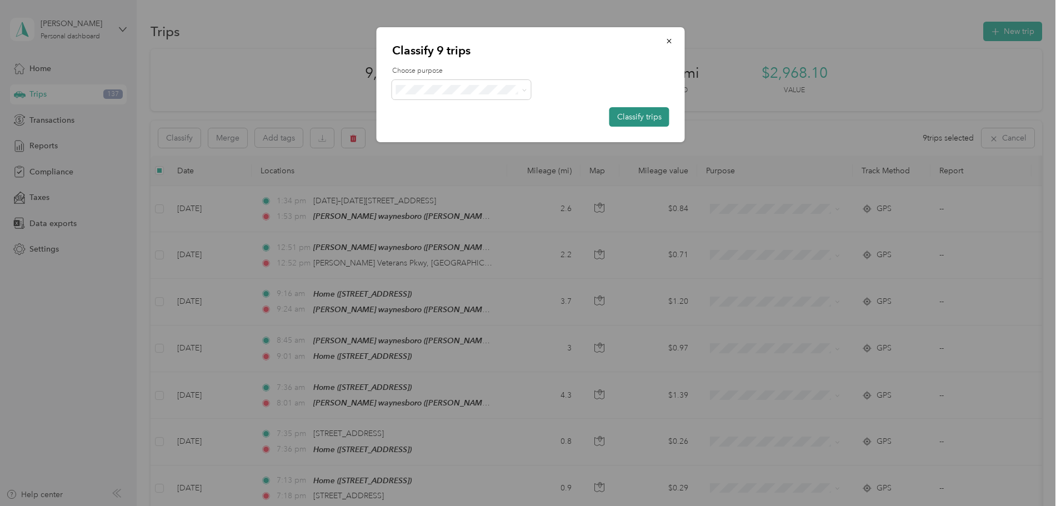
click at [633, 118] on button "Classify trips" at bounding box center [639, 116] width 60 height 19
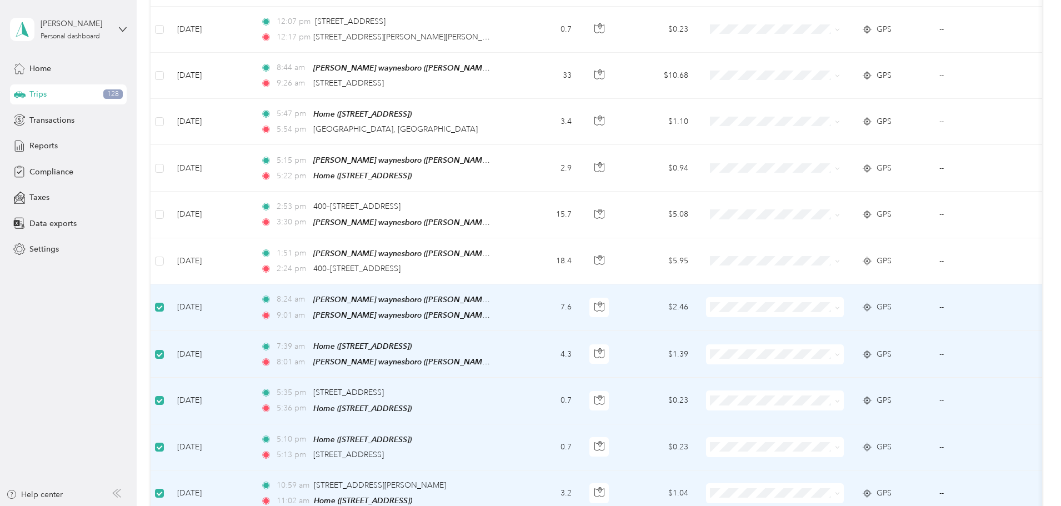
scroll to position [4284, 0]
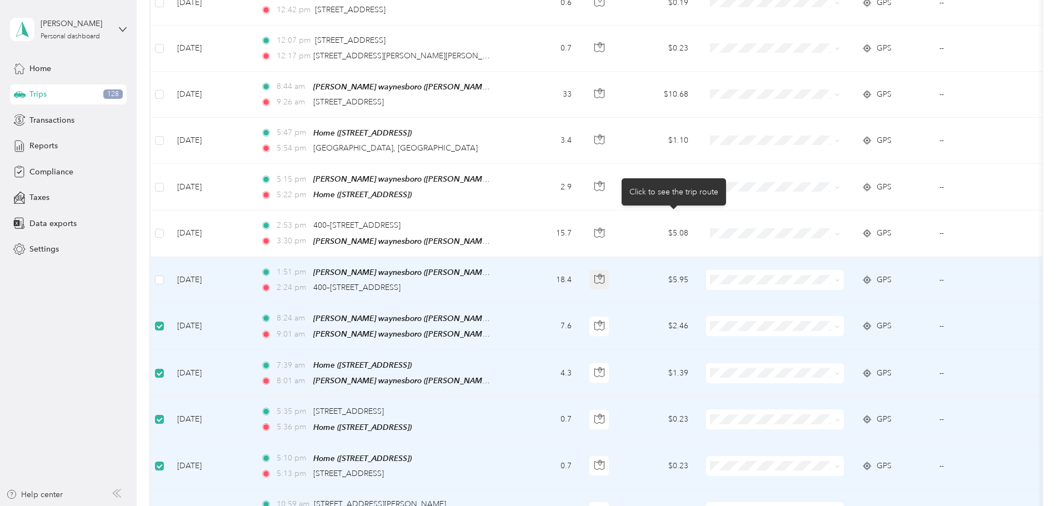
click at [604, 274] on icon "button" at bounding box center [599, 279] width 10 height 10
